Goal: Transaction & Acquisition: Purchase product/service

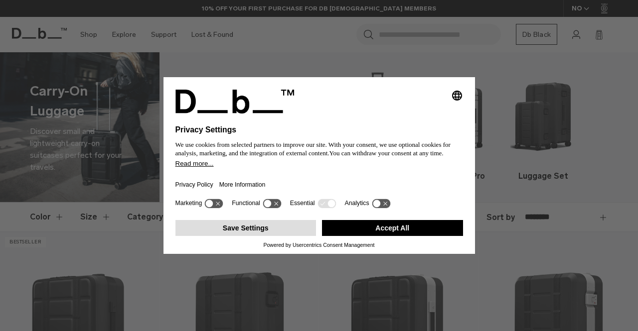
click at [275, 230] on button "Save Settings" at bounding box center [245, 228] width 141 height 16
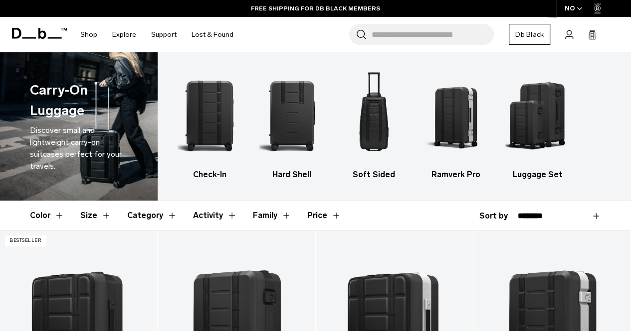
click at [275, 230] on button "Family" at bounding box center [272, 215] width 38 height 29
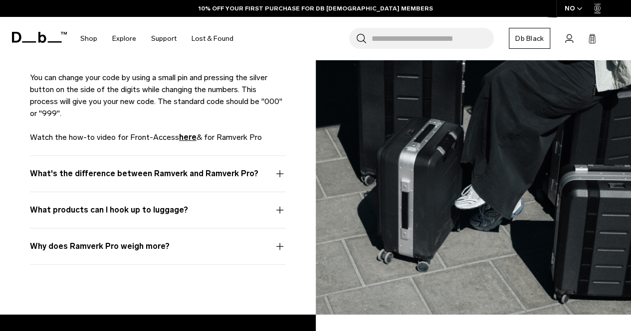
scroll to position [1714, 0]
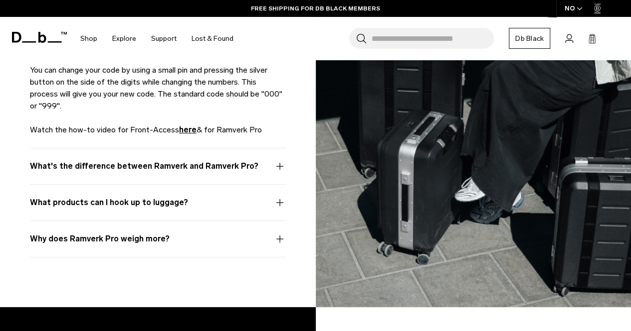
click at [279, 161] on button "What's the difference between Ramverk and Ramverk Pro?" at bounding box center [158, 173] width 256 height 24
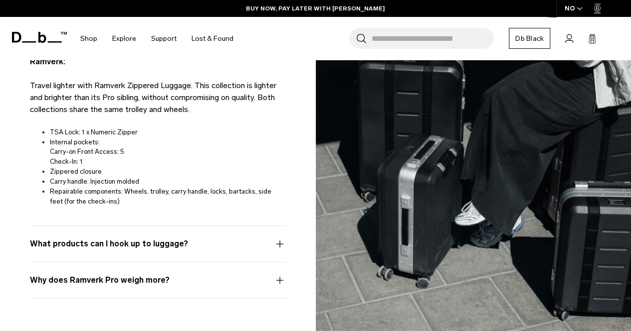
scroll to position [1937, 0]
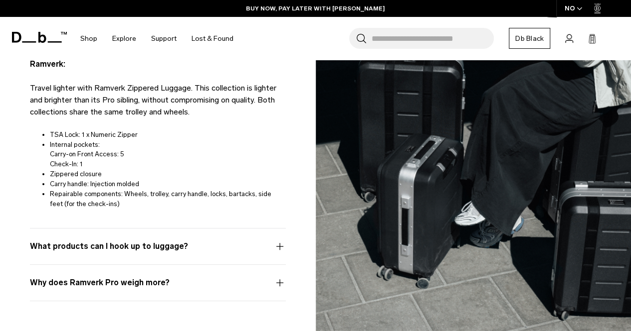
click at [279, 277] on button "Why does Ramverk Pro weigh more?" at bounding box center [158, 289] width 256 height 24
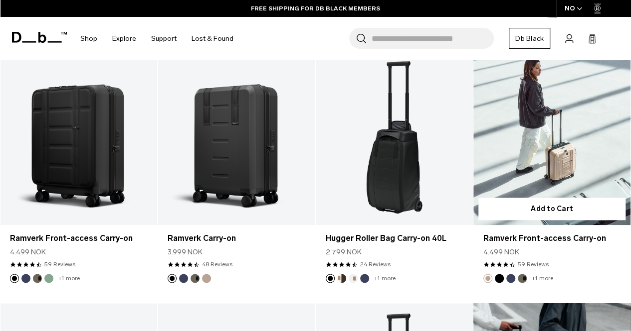
scroll to position [455, 0]
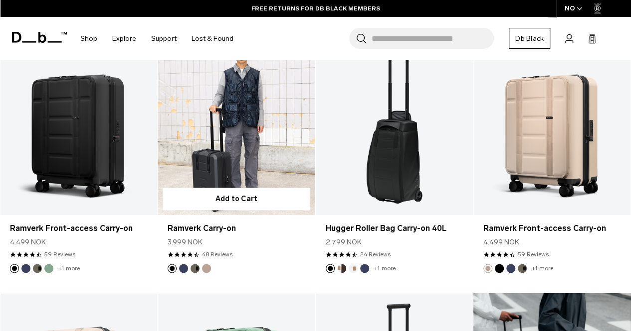
click at [231, 132] on link "Ramverk Carry-on" at bounding box center [236, 127] width 157 height 174
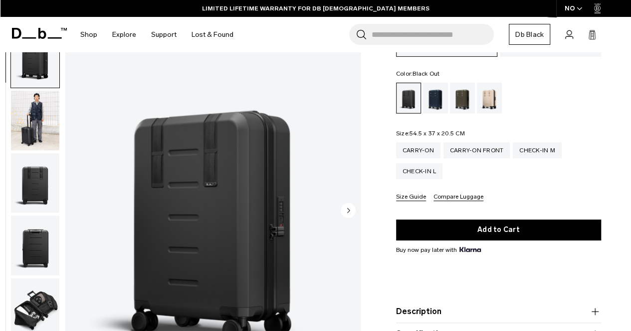
scroll to position [123, 0]
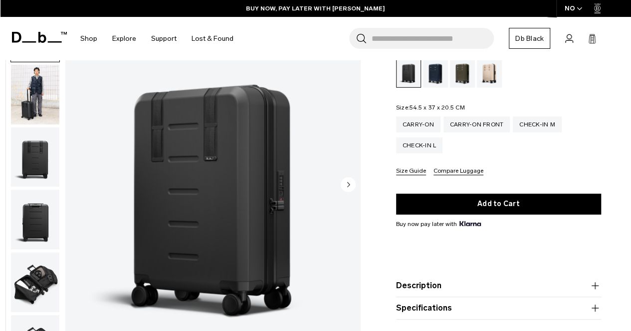
click at [348, 184] on icon "Next slide" at bounding box center [348, 184] width 2 height 4
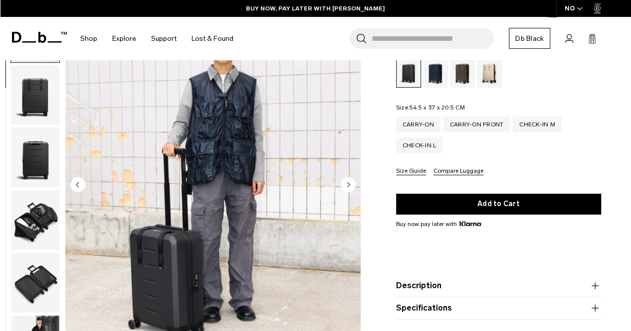
scroll to position [63, 0]
click at [348, 184] on icon "Next slide" at bounding box center [348, 184] width 2 height 4
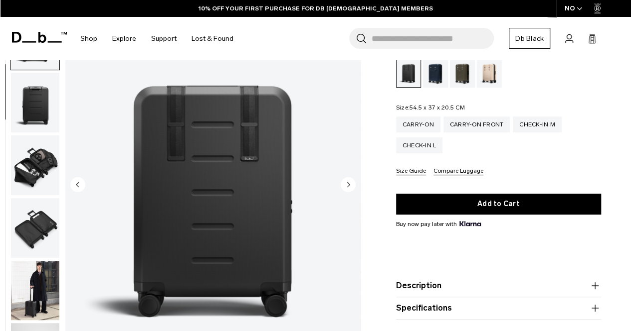
scroll to position [126, 0]
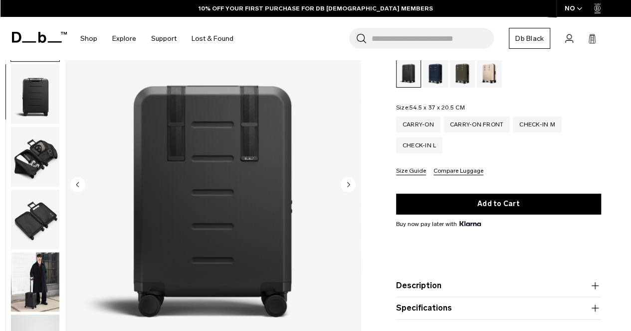
click at [348, 184] on icon "Next slide" at bounding box center [348, 184] width 2 height 4
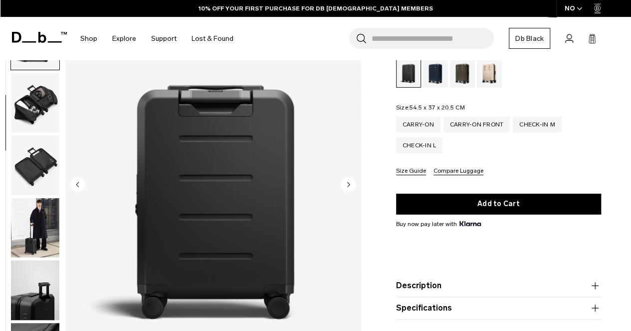
scroll to position [188, 0]
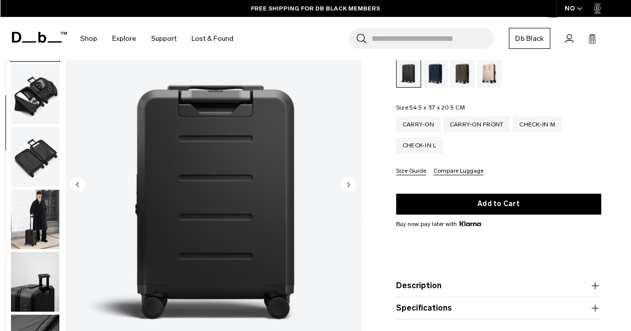
click at [348, 184] on icon "Next slide" at bounding box center [348, 184] width 2 height 4
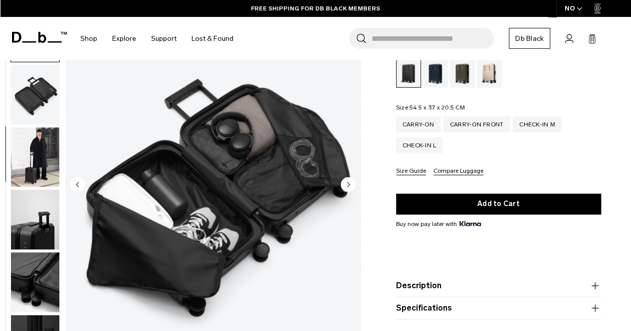
scroll to position [251, 0]
click at [348, 184] on icon "Next slide" at bounding box center [348, 184] width 2 height 4
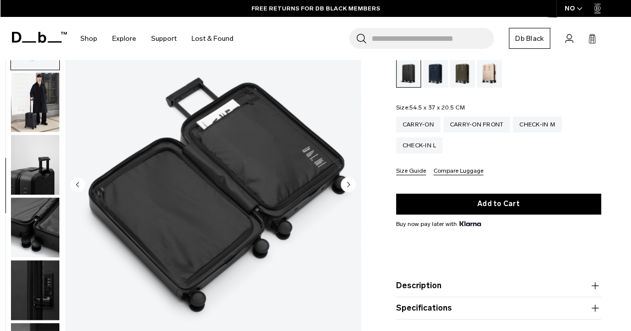
scroll to position [314, 0]
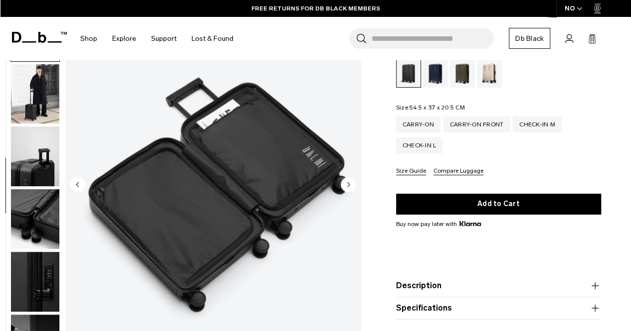
click at [348, 184] on icon "Next slide" at bounding box center [348, 184] width 2 height 4
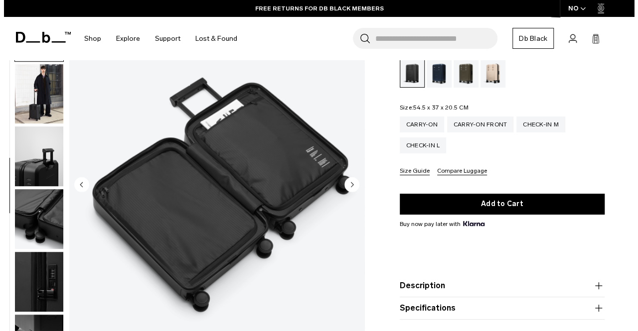
scroll to position [320, 0]
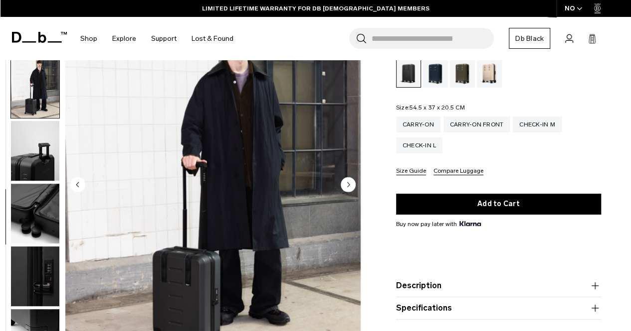
click at [348, 184] on icon "Next slide" at bounding box center [348, 184] width 2 height 4
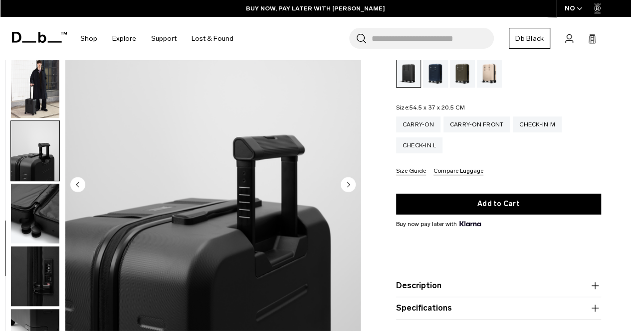
click at [348, 184] on icon "Next slide" at bounding box center [348, 184] width 2 height 4
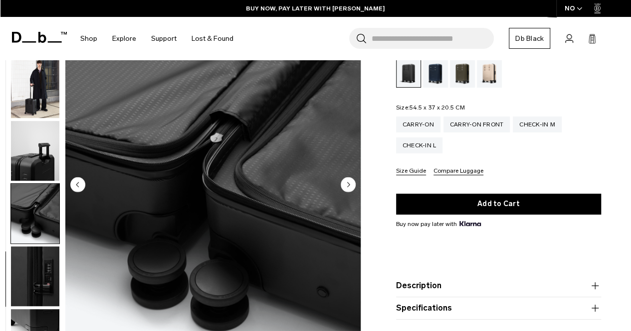
click at [348, 184] on icon "Next slide" at bounding box center [348, 184] width 2 height 4
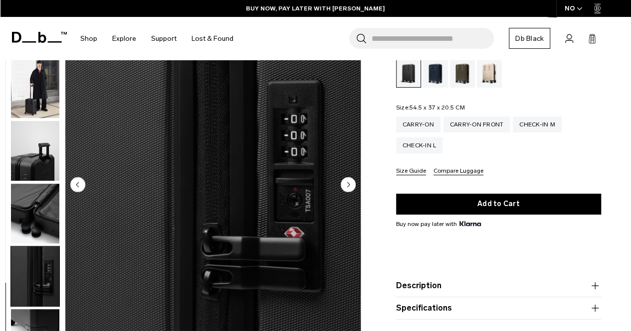
click at [348, 184] on icon "Next slide" at bounding box center [348, 184] width 2 height 4
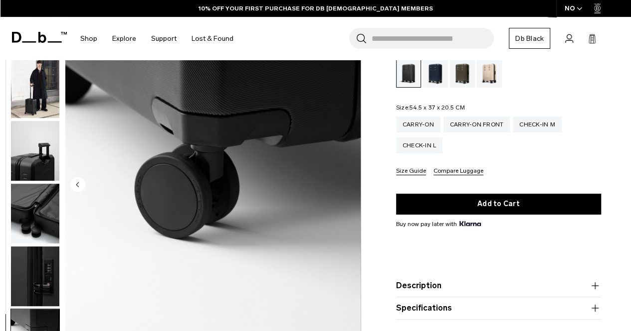
click at [348, 184] on img "11 / 11" at bounding box center [212, 185] width 295 height 368
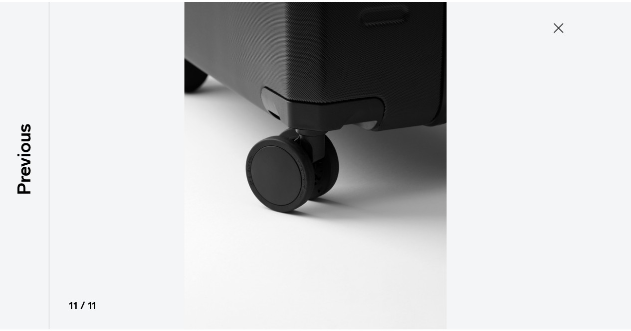
scroll to position [315, 0]
click at [234, 201] on img at bounding box center [319, 165] width 449 height 331
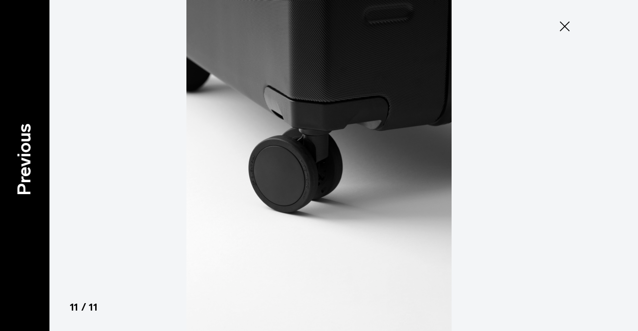
click at [21, 168] on p "Previous" at bounding box center [24, 160] width 27 height 72
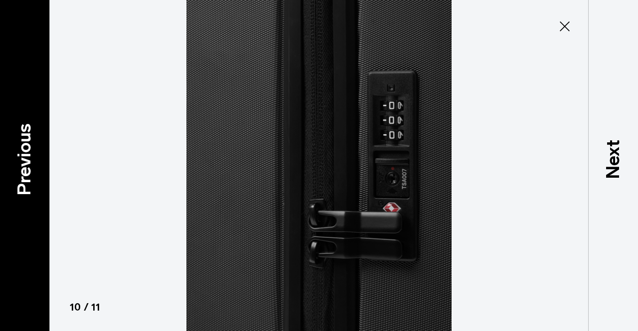
click at [21, 168] on p "Previous" at bounding box center [24, 160] width 27 height 72
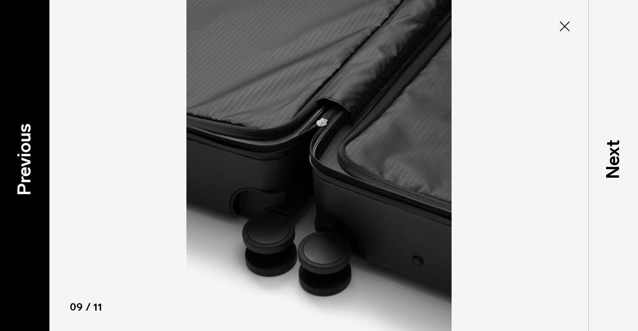
click at [21, 168] on p "Previous" at bounding box center [24, 160] width 27 height 72
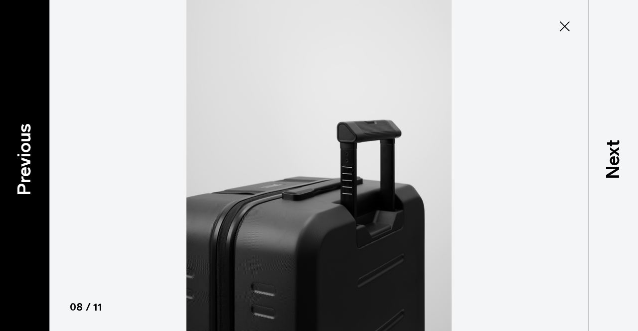
click at [26, 158] on p "Previous" at bounding box center [24, 160] width 27 height 72
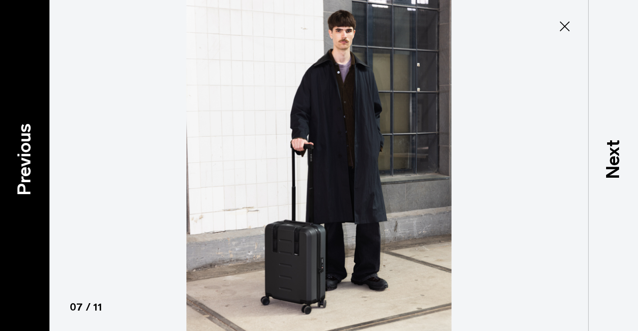
click at [26, 158] on p "Previous" at bounding box center [24, 160] width 27 height 72
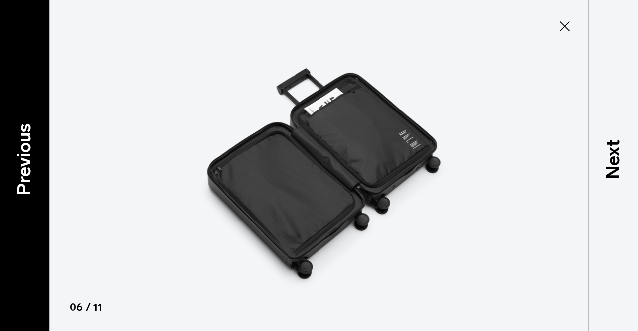
click at [26, 158] on p "Previous" at bounding box center [24, 160] width 27 height 72
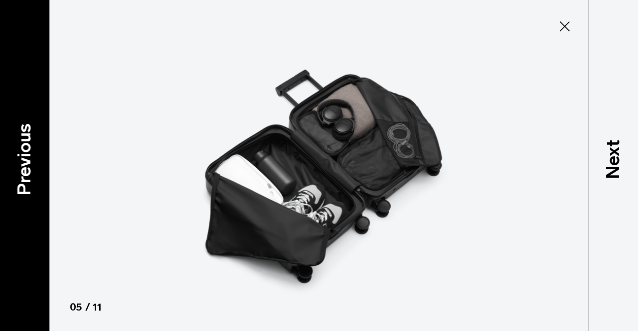
click at [26, 158] on p "Previous" at bounding box center [24, 160] width 27 height 72
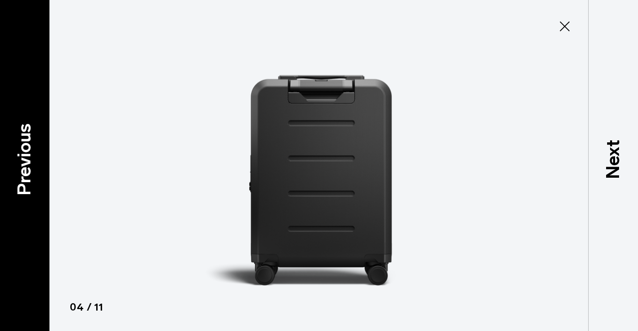
click at [26, 158] on p "Previous" at bounding box center [24, 160] width 27 height 72
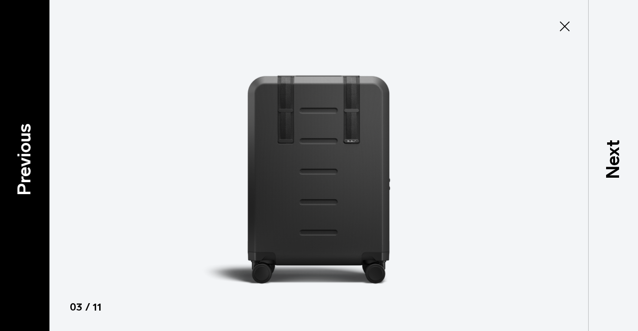
click at [26, 158] on p "Previous" at bounding box center [24, 160] width 27 height 72
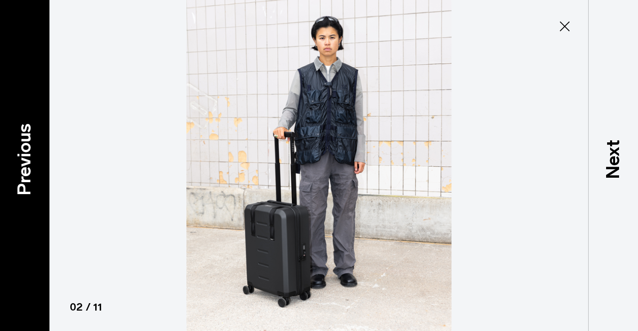
click at [26, 158] on p "Previous" at bounding box center [24, 160] width 27 height 72
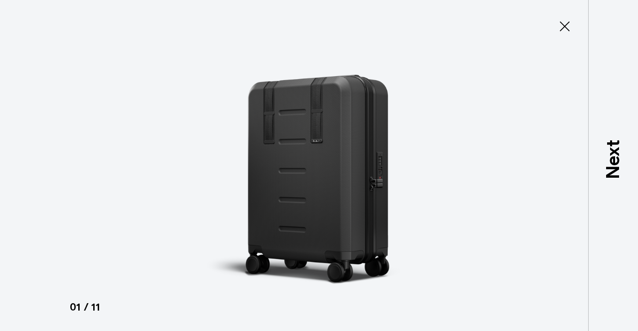
click at [26, 158] on div at bounding box center [319, 165] width 638 height 331
click at [558, 25] on icon at bounding box center [565, 26] width 16 height 16
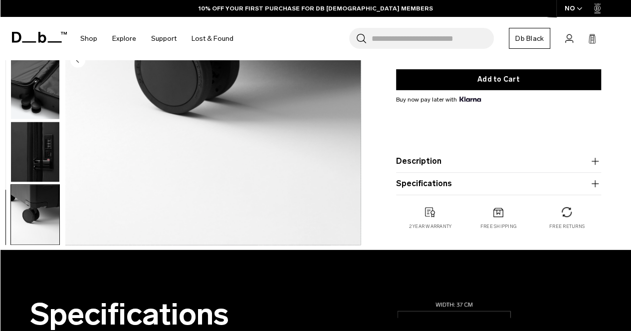
scroll to position [251, 0]
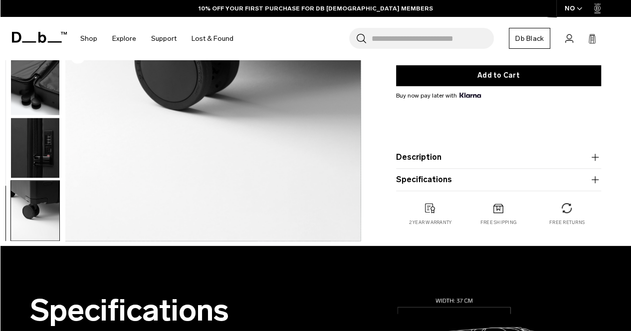
click at [591, 160] on icon "button" at bounding box center [595, 158] width 12 height 12
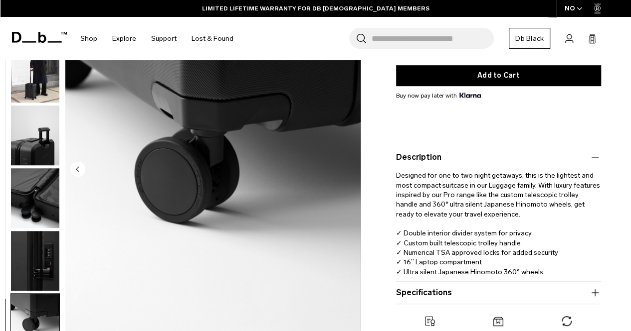
click at [592, 157] on icon "button" at bounding box center [595, 158] width 12 height 12
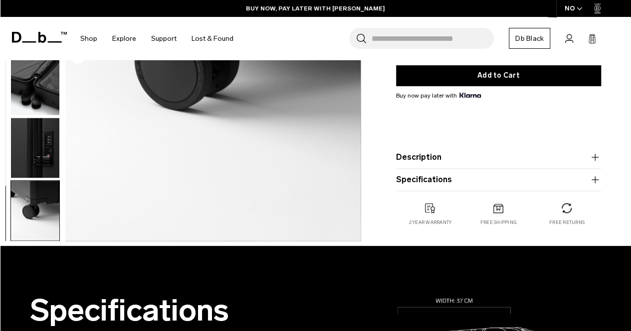
click at [593, 181] on icon "button" at bounding box center [595, 180] width 12 height 12
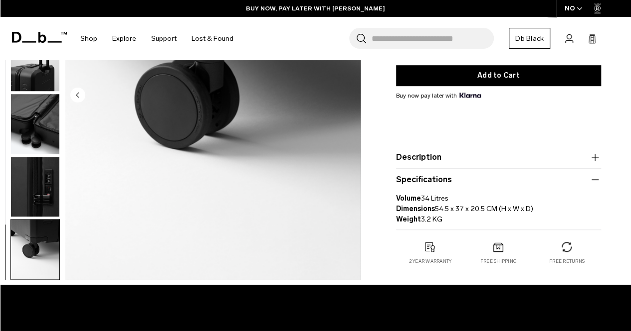
click at [593, 181] on icon "button" at bounding box center [595, 180] width 12 height 12
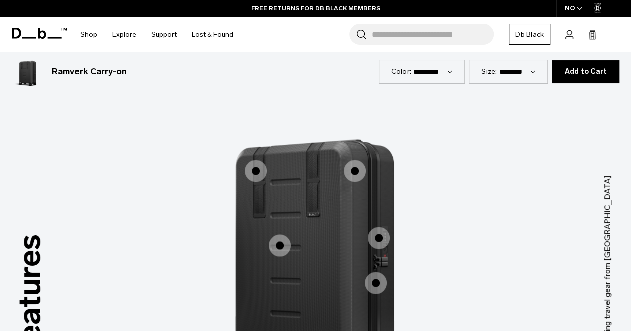
scroll to position [857, 0]
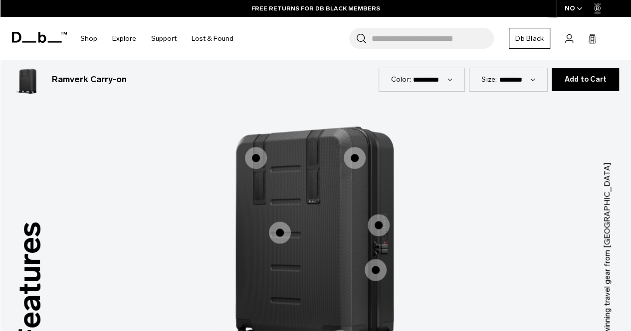
click at [254, 147] on span "1 / 3" at bounding box center [256, 158] width 22 height 22
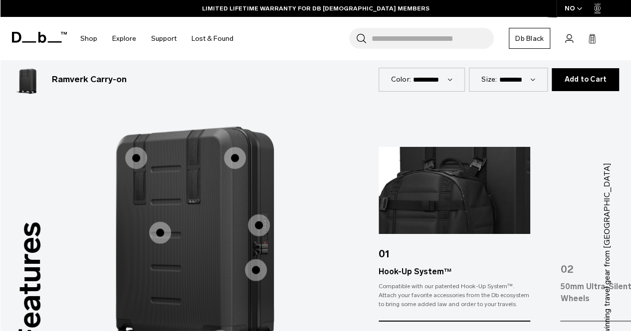
click at [236, 147] on span "1 / 3" at bounding box center [235, 158] width 22 height 22
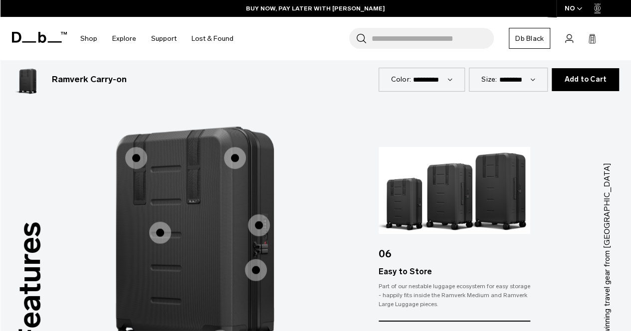
click at [159, 222] on span "1 / 3" at bounding box center [160, 233] width 22 height 22
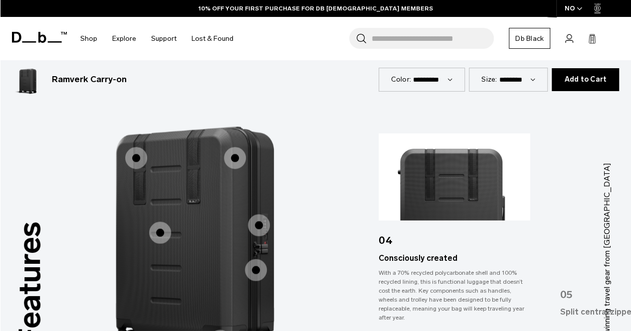
click at [256, 214] on span "1 / 3" at bounding box center [259, 225] width 22 height 22
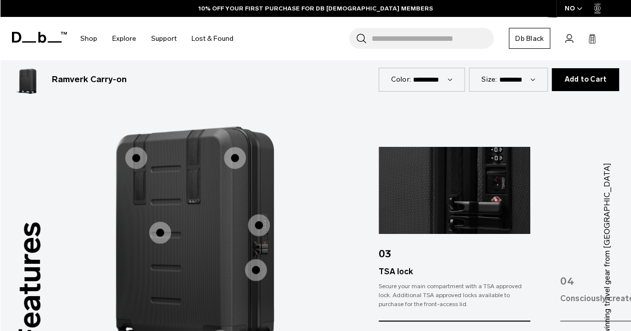
click at [254, 259] on span "1 / 3" at bounding box center [256, 270] width 22 height 22
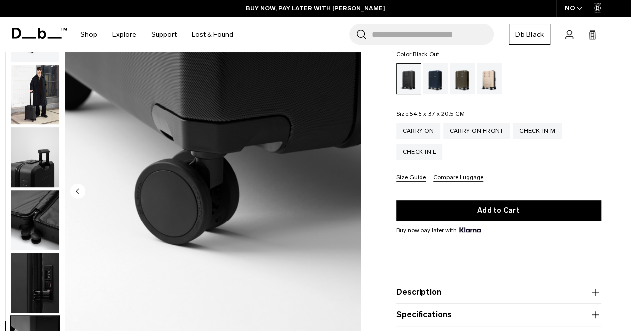
scroll to position [0, 0]
